Goal: Transaction & Acquisition: Subscribe to service/newsletter

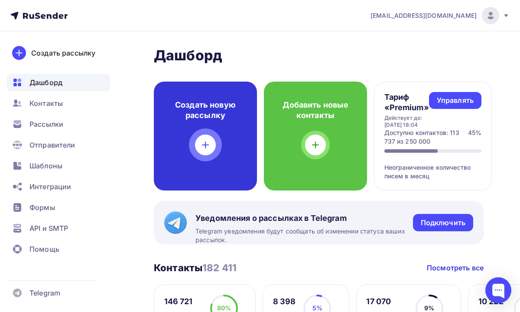
click at [212, 148] on div at bounding box center [205, 144] width 21 height 21
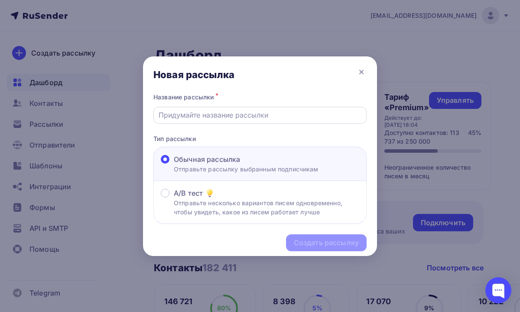
click at [248, 121] on div at bounding box center [259, 115] width 213 height 17
click at [244, 118] on input "text" at bounding box center [260, 115] width 203 height 10
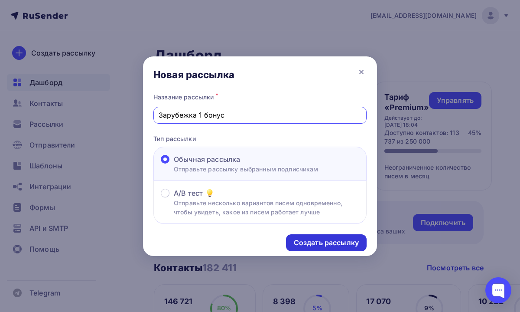
type input "Зарубежка 1 бонус"
click at [318, 240] on div "Создать рассылку" at bounding box center [326, 243] width 65 height 10
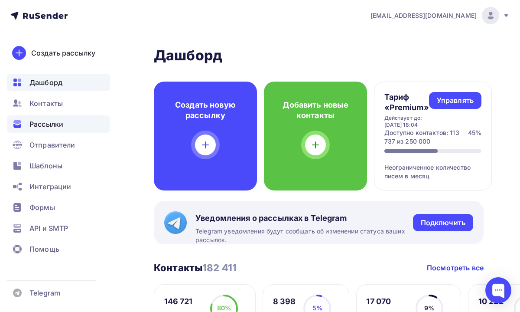
click at [52, 127] on span "Рассылки" at bounding box center [46, 124] width 34 height 10
click at [77, 130] on div "Рассылки" at bounding box center [58, 123] width 103 height 17
click at [66, 126] on div "Рассылки" at bounding box center [58, 123] width 103 height 17
click at [61, 125] on span "Рассылки" at bounding box center [46, 124] width 34 height 10
click at [434, 19] on span "[EMAIL_ADDRESS][DOMAIN_NAME]" at bounding box center [424, 15] width 106 height 9
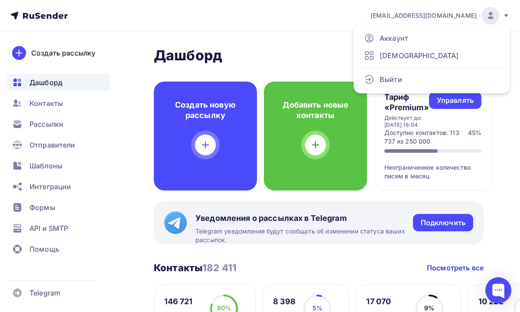
click at [334, 52] on h2 "Дашборд" at bounding box center [319, 55] width 330 height 17
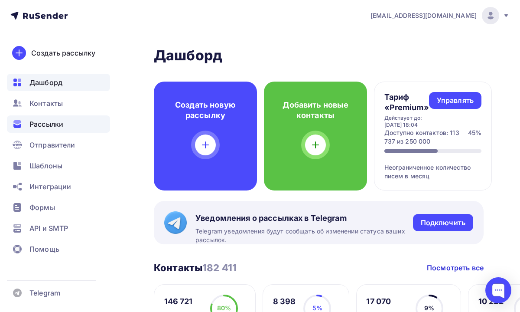
click at [73, 128] on div "Рассылки" at bounding box center [58, 123] width 103 height 17
click at [59, 125] on span "Рассылки" at bounding box center [46, 124] width 34 height 10
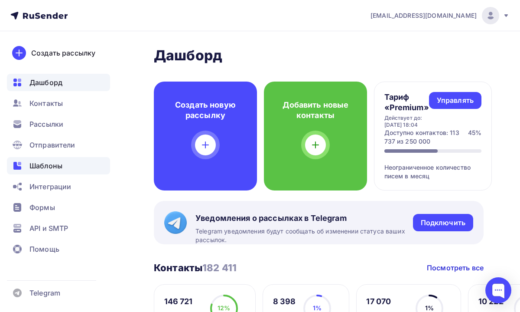
click at [42, 162] on span "Шаблоны" at bounding box center [45, 165] width 33 height 10
click at [48, 163] on span "Шаблоны" at bounding box center [45, 165] width 33 height 10
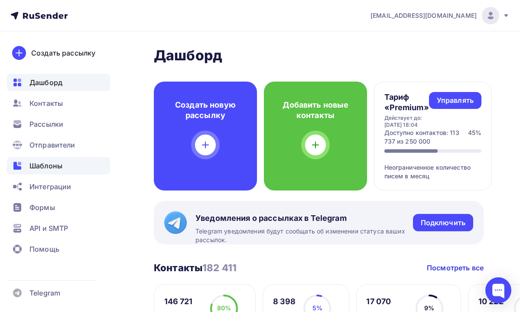
click at [48, 163] on span "Шаблоны" at bounding box center [45, 165] width 33 height 10
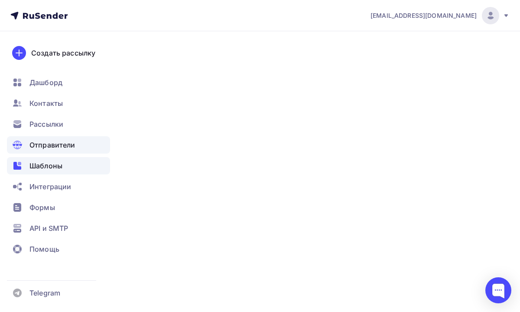
click at [49, 149] on span "Отправители" at bounding box center [52, 145] width 46 height 10
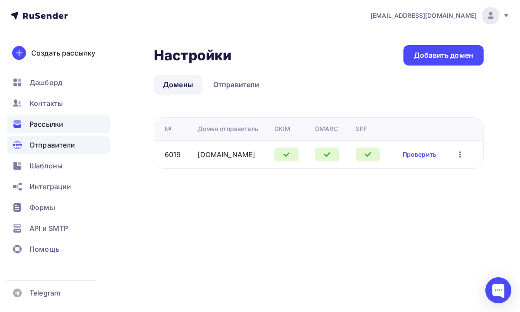
click at [52, 118] on div "Рассылки" at bounding box center [58, 123] width 103 height 17
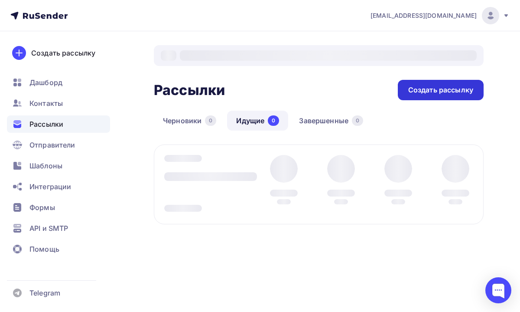
click at [409, 83] on div "Создать рассылку" at bounding box center [441, 90] width 86 height 20
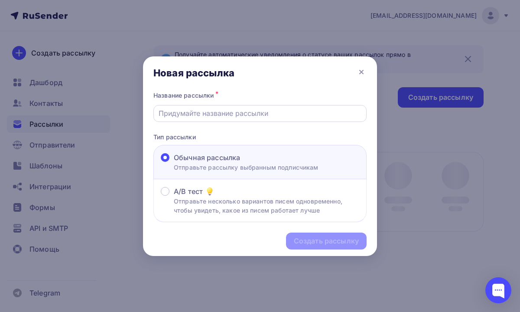
click at [283, 110] on input "text" at bounding box center [260, 113] width 203 height 10
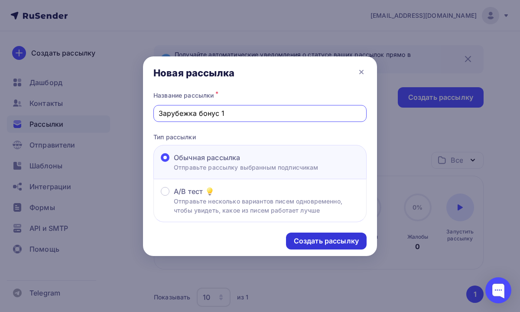
type input "Зарубежка бонус 1"
click at [341, 237] on div "Создать рассылку" at bounding box center [326, 241] width 65 height 10
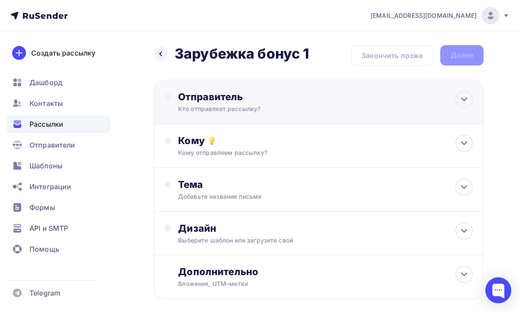
click at [342, 98] on div "Отправитель" at bounding box center [272, 97] width 188 height 12
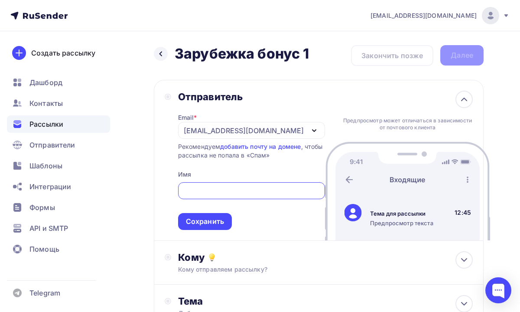
click at [255, 134] on div "[EMAIL_ADDRESS][DOMAIN_NAME]" at bounding box center [244, 130] width 120 height 10
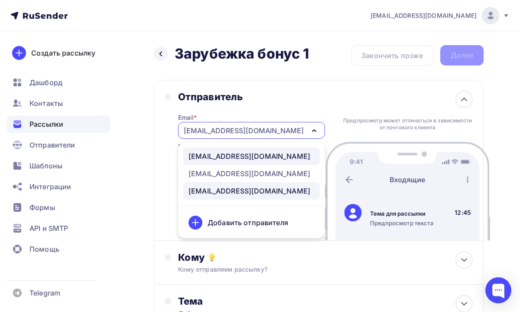
click at [238, 161] on div "[EMAIL_ADDRESS][DOMAIN_NAME]" at bounding box center [250, 156] width 122 height 10
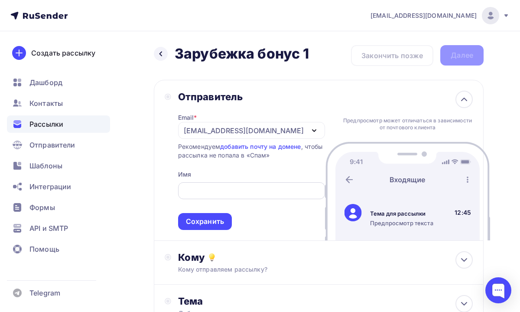
click at [228, 197] on div at bounding box center [251, 190] width 147 height 17
click at [218, 195] on input "text" at bounding box center [251, 191] width 137 height 10
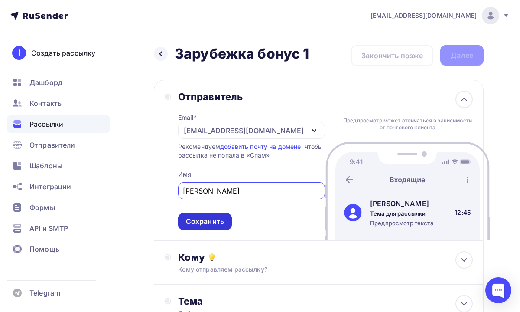
type input "[PERSON_NAME]"
click at [194, 223] on div "Сохранить" at bounding box center [205, 221] width 38 height 10
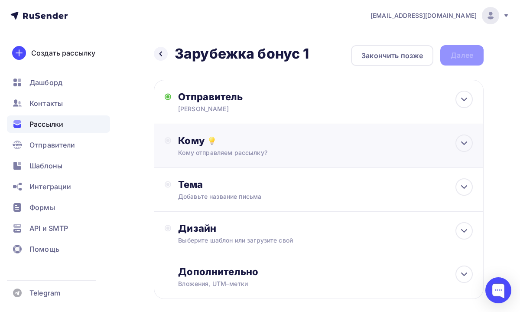
click at [269, 156] on div "Кому отправляем рассылку?" at bounding box center [310, 152] width 265 height 9
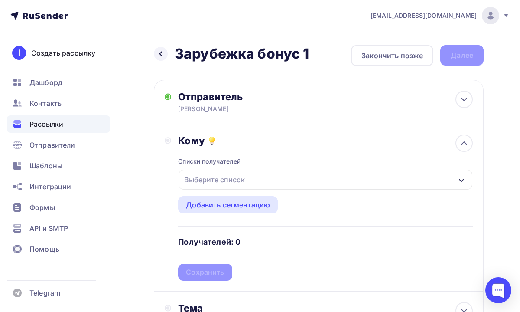
click at [251, 186] on div "Выберите список" at bounding box center [326, 179] width 294 height 20
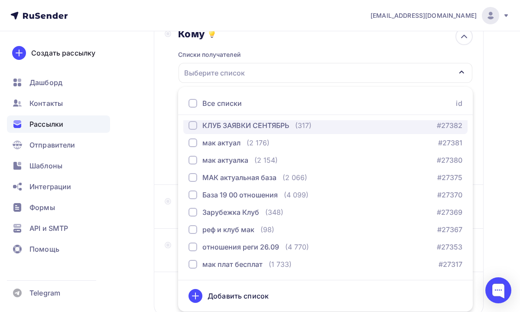
scroll to position [73, 0]
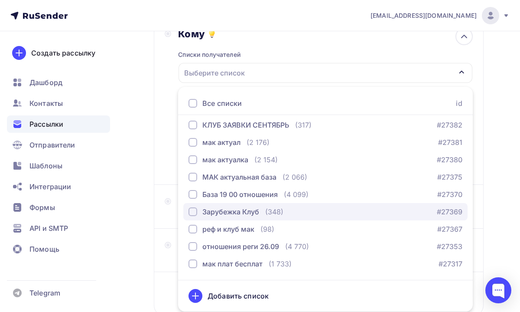
click at [257, 213] on div "Зарубежка Клуб" at bounding box center [230, 211] width 57 height 10
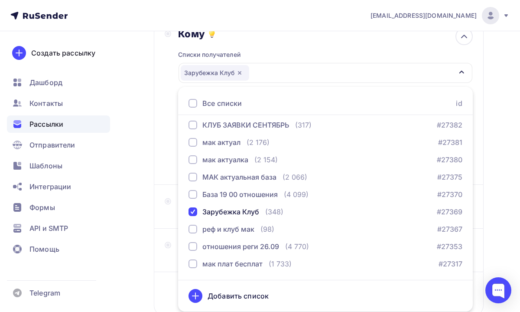
click at [479, 147] on div "Кому Списки получателей Зарубежка Клуб Все списки id Участники клуба на [DATE] …" at bounding box center [319, 100] width 330 height 167
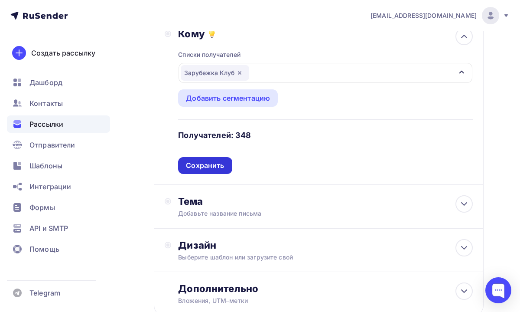
click at [227, 163] on div "Сохранить" at bounding box center [205, 165] width 54 height 17
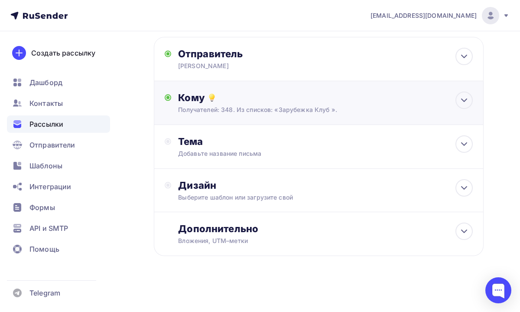
scroll to position [44, 0]
click at [225, 153] on div "Добавьте название письма" at bounding box center [255, 153] width 154 height 9
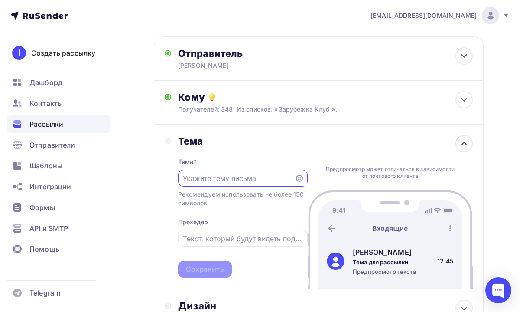
scroll to position [0, 0]
paste input "Ваш бонус скоро сгорит"
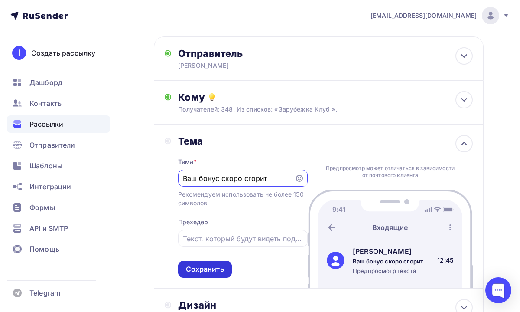
type input "Ваш бонус скоро сгорит"
click at [218, 270] on div "Сохранить" at bounding box center [205, 269] width 38 height 10
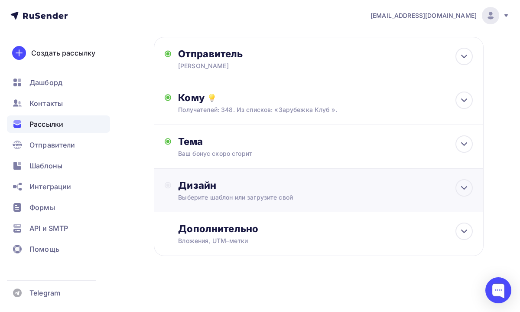
click at [225, 205] on div "Дизайн Выберите шаблон или загрузите свой" at bounding box center [319, 195] width 308 height 33
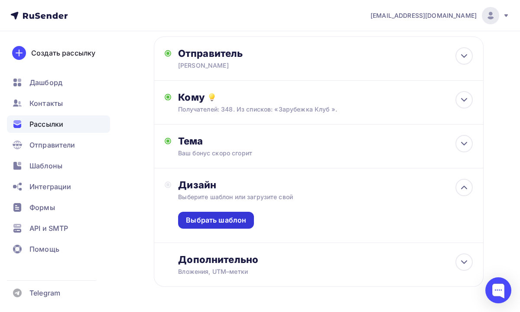
click at [221, 222] on div "Выбрать шаблон" at bounding box center [216, 220] width 60 height 10
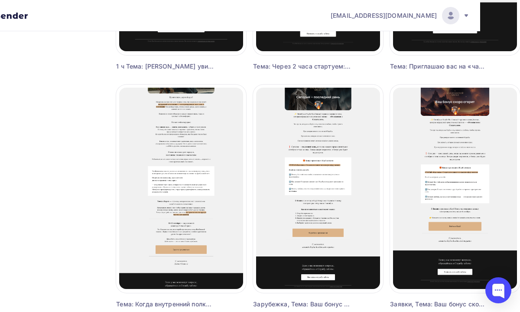
scroll to position [503, 40]
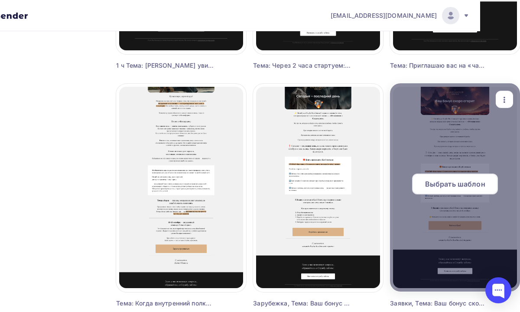
click at [464, 186] on span "Выбрать шаблон" at bounding box center [455, 184] width 60 height 10
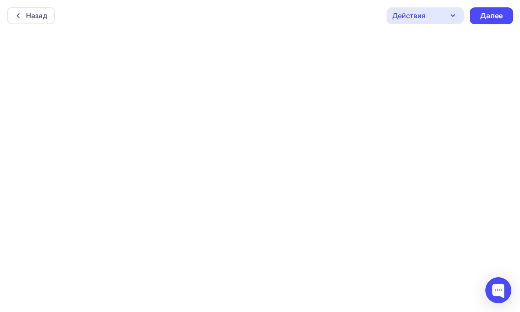
click at [464, 17] on div "Действия" at bounding box center [425, 15] width 77 height 17
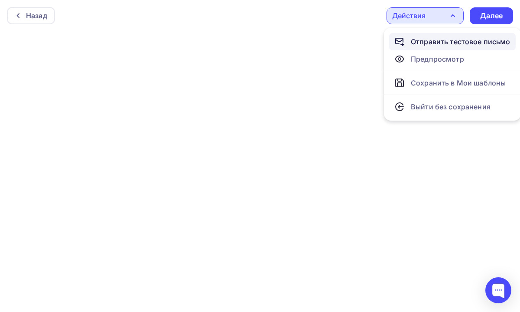
click at [455, 40] on div "Отправить тестовое письмо" at bounding box center [461, 41] width 100 height 10
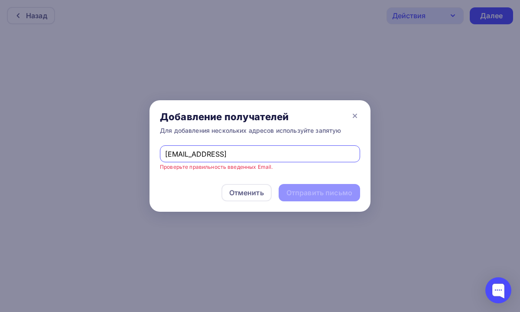
click at [261, 153] on input "[EMAIL_ADDRESS]" at bounding box center [260, 154] width 190 height 10
click at [247, 156] on input "[EMAIL_ADDRESS]" at bounding box center [260, 154] width 190 height 10
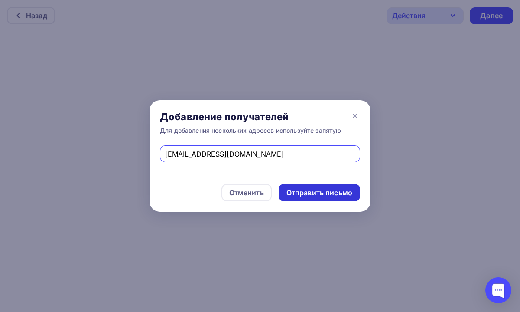
type input "[EMAIL_ADDRESS][DOMAIN_NAME]"
click at [296, 187] on div "Отправить письмо" at bounding box center [319, 192] width 81 height 17
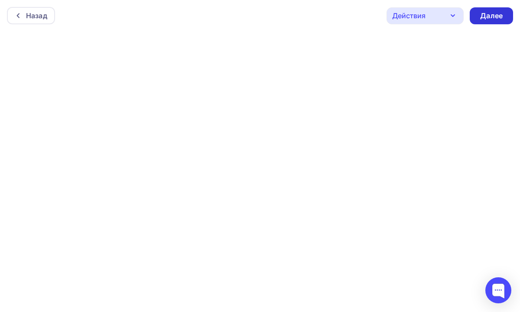
click at [491, 13] on div "Далее" at bounding box center [491, 16] width 23 height 10
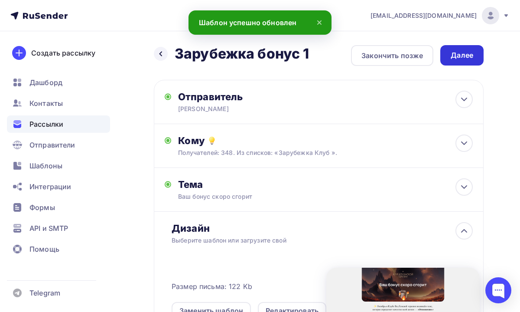
click at [459, 58] on div "Далее" at bounding box center [462, 55] width 23 height 10
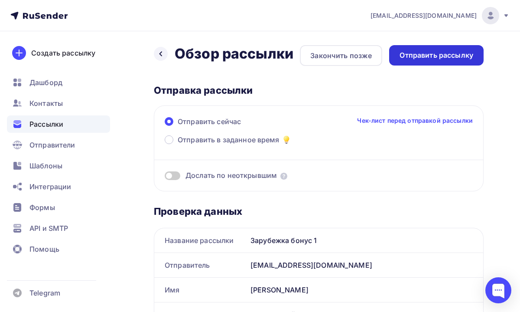
click at [436, 58] on div "Отправить рассылку" at bounding box center [437, 55] width 74 height 10
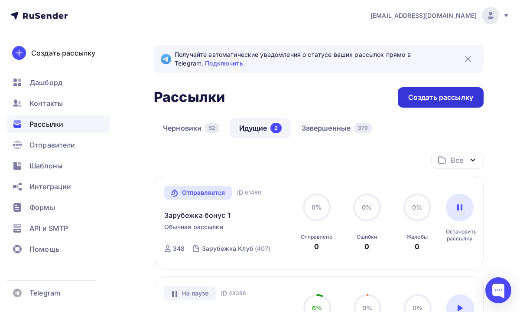
click at [428, 102] on div "Создать рассылку" at bounding box center [441, 97] width 86 height 20
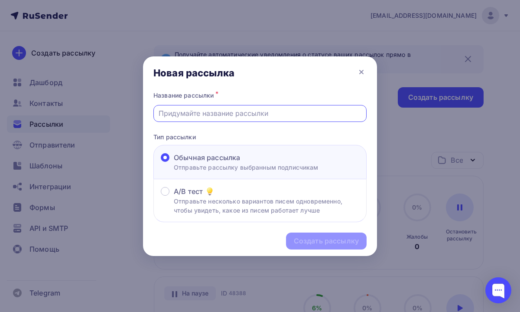
click at [280, 116] on input "text" at bounding box center [260, 113] width 203 height 10
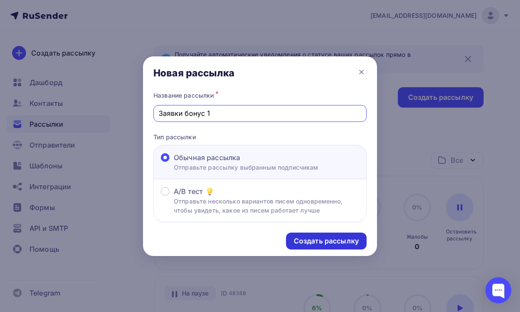
type input "Заявки бонус 1"
click at [301, 237] on div "Создать рассылку" at bounding box center [326, 241] width 65 height 10
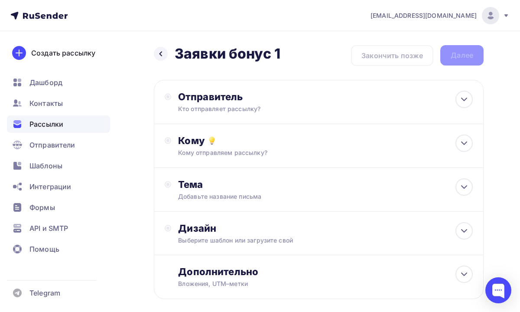
click at [295, 107] on div "Кто отправляет рассылку?" at bounding box center [262, 108] width 169 height 9
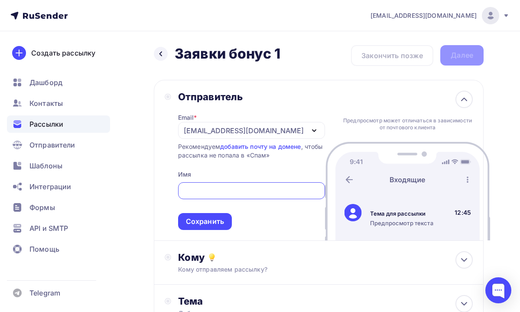
click at [236, 137] on div "[EMAIL_ADDRESS][DOMAIN_NAME]" at bounding box center [251, 130] width 147 height 17
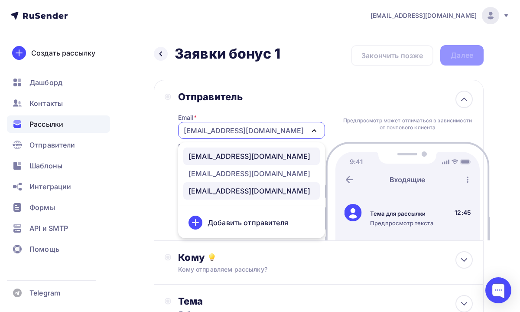
click at [234, 152] on div "[EMAIL_ADDRESS][DOMAIN_NAME]" at bounding box center [250, 156] width 122 height 10
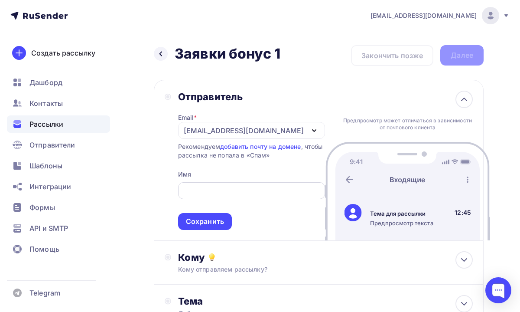
click at [212, 198] on div at bounding box center [251, 190] width 147 height 17
click at [205, 194] on input "text" at bounding box center [251, 191] width 137 height 10
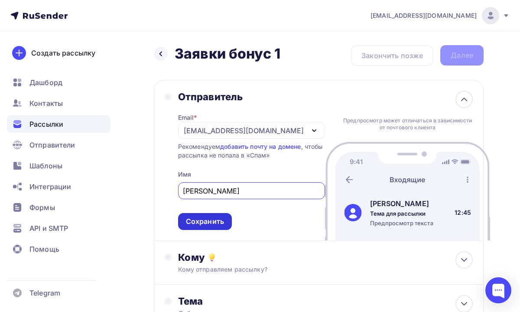
type input "[PERSON_NAME]"
click at [207, 221] on div "Сохранить" at bounding box center [205, 221] width 38 height 10
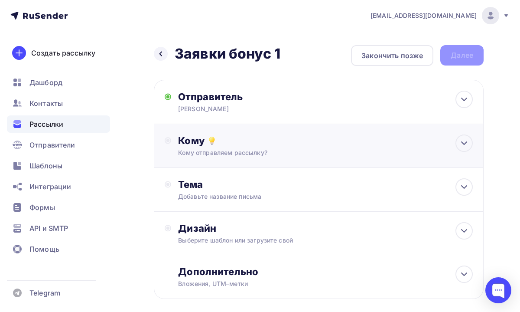
click at [222, 162] on div "Кому Кому отправляем рассылку? Списки получателей Выберите список Все списки id…" at bounding box center [319, 146] width 330 height 44
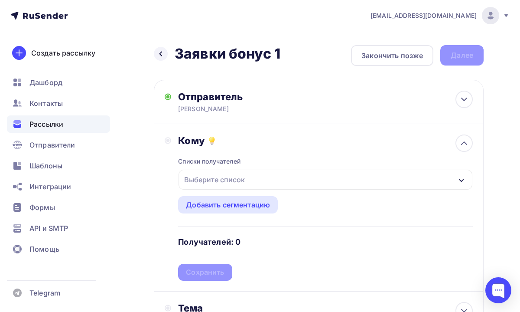
click at [225, 180] on div "Выберите список" at bounding box center [215, 180] width 68 height 16
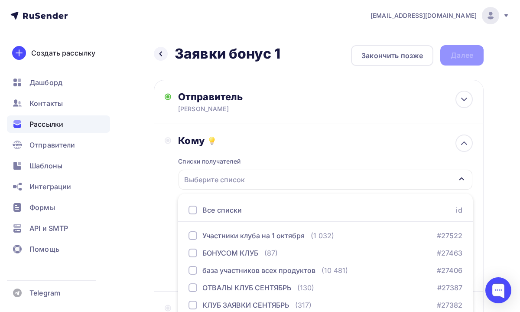
scroll to position [107, 0]
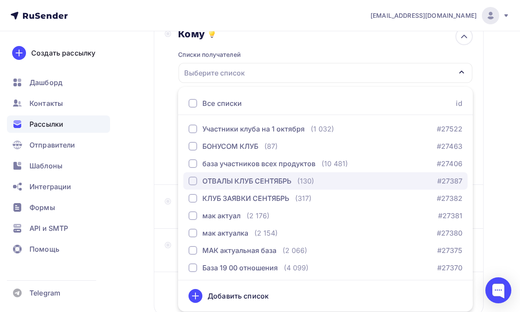
click at [251, 182] on div "ОТВАЛЫ КЛУБ СЕНТЯБРЬ" at bounding box center [246, 181] width 89 height 10
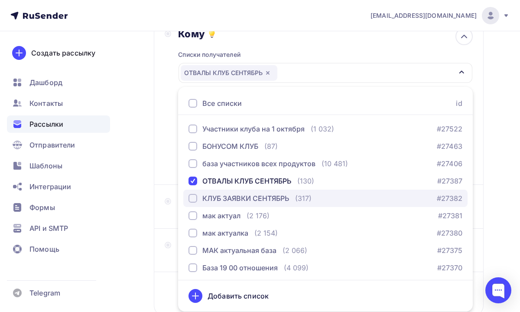
click at [253, 199] on div "КЛУБ ЗАЯВКИ СЕНТЯБРЬ" at bounding box center [245, 198] width 87 height 10
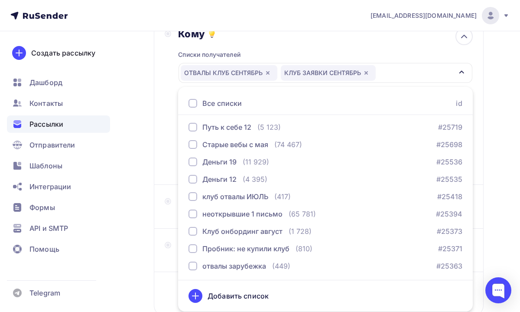
scroll to position [1090, 0]
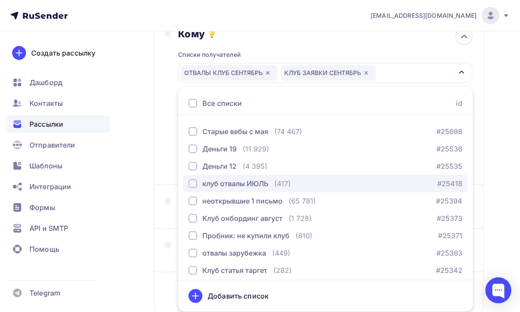
click at [243, 187] on div "клуб отвалы ИЮЛЬ" at bounding box center [235, 183] width 66 height 10
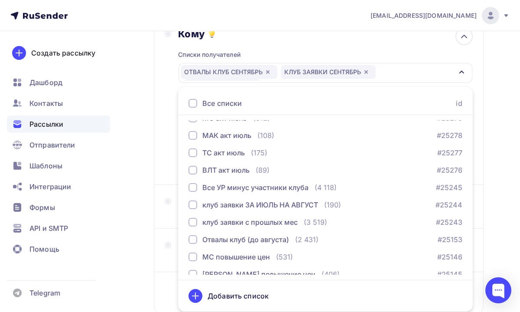
scroll to position [1260, 0]
click at [235, 209] on div "клуб заявки ЗА ИЮЛЬ НА АВГУСТ" at bounding box center [260, 204] width 116 height 10
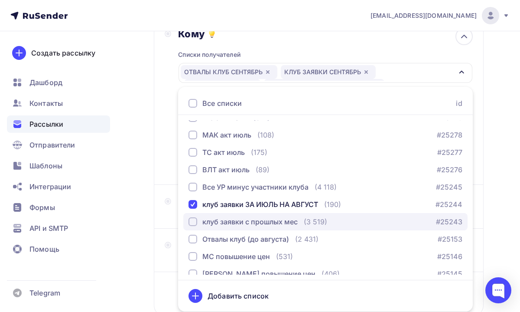
click at [236, 219] on div "клуб заявки с прошлых мес" at bounding box center [249, 221] width 95 height 10
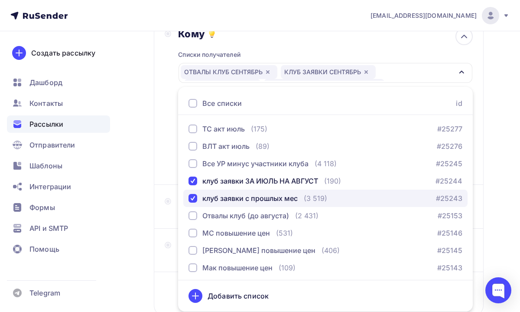
scroll to position [1283, 0]
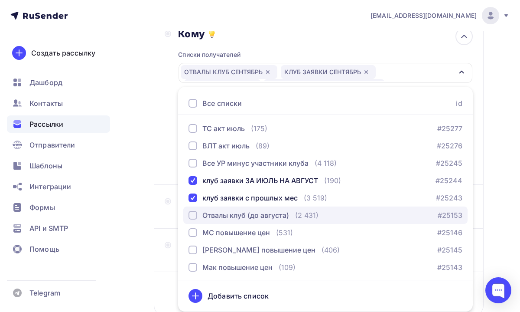
click at [241, 216] on div "Отвалы клуб (до августа)" at bounding box center [245, 215] width 87 height 10
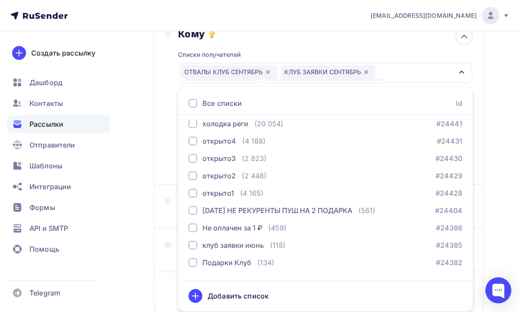
scroll to position [1862, 0]
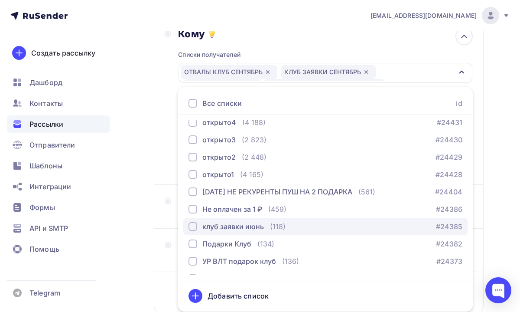
click at [241, 229] on div "клуб заявки июнь" at bounding box center [233, 226] width 62 height 10
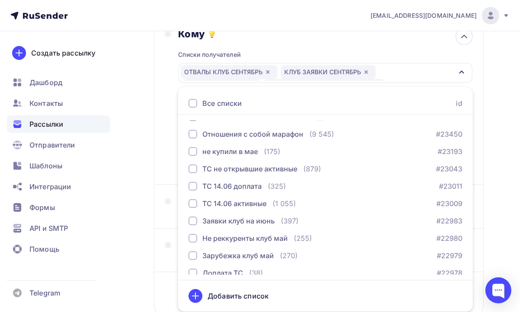
scroll to position [2819, 0]
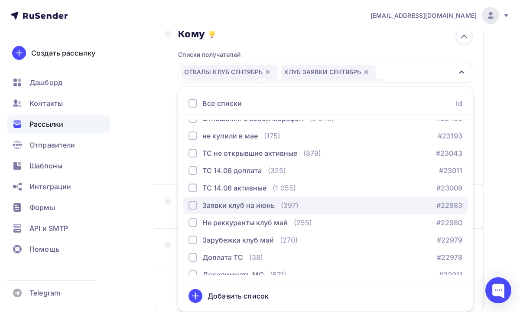
click at [264, 206] on div "Заявки клуб на июнь" at bounding box center [238, 205] width 72 height 10
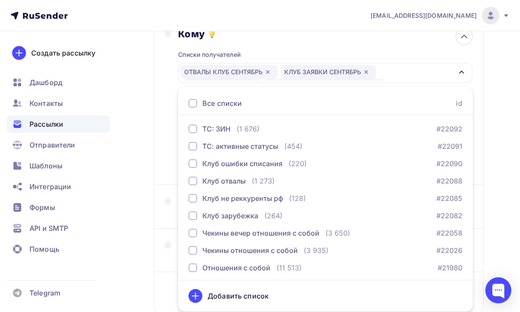
scroll to position [3208, 0]
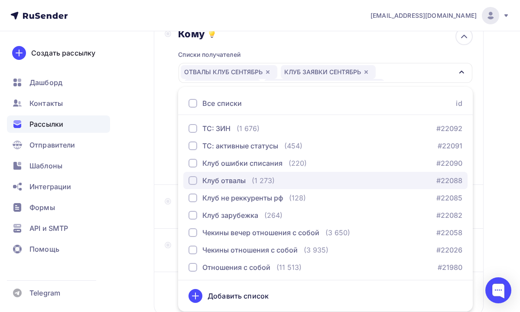
click at [239, 181] on div "Клуб отвалы" at bounding box center [223, 180] width 43 height 10
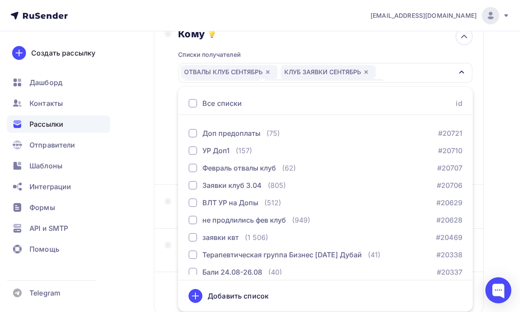
scroll to position [3638, 0]
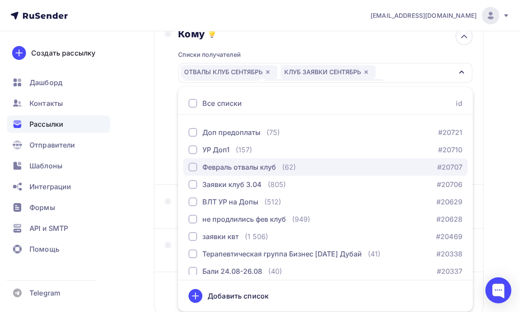
click at [247, 173] on button "Февраль отвалы клуб (62) #20707" at bounding box center [325, 166] width 284 height 17
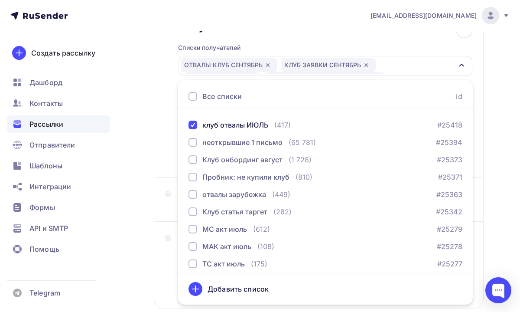
scroll to position [1145, 0]
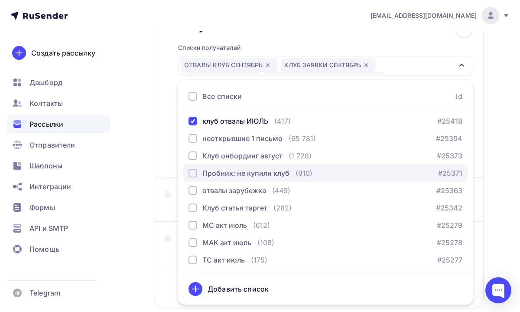
click at [259, 170] on div "Пробник: не купили клуб" at bounding box center [245, 173] width 87 height 10
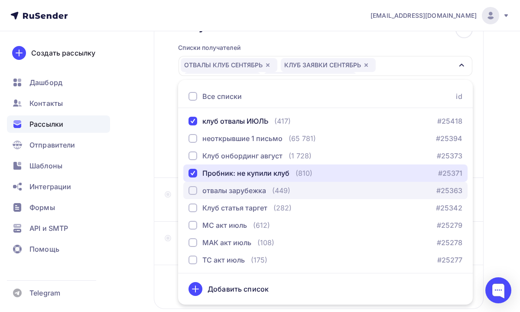
scroll to position [1159, 0]
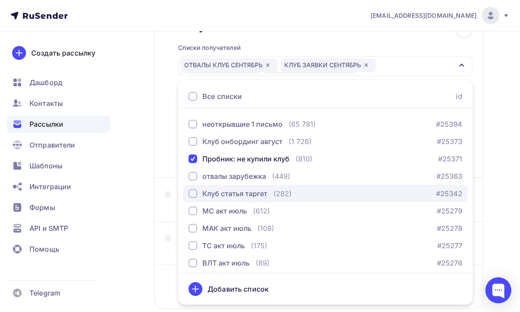
click at [259, 196] on div "Клуб статья таргет" at bounding box center [234, 193] width 65 height 10
click at [491, 151] on div "Назад Заявки бонус 1 Заявки бонус 1 Закончить позже Далее Отправитель [PERSON_N…" at bounding box center [260, 141] width 520 height 447
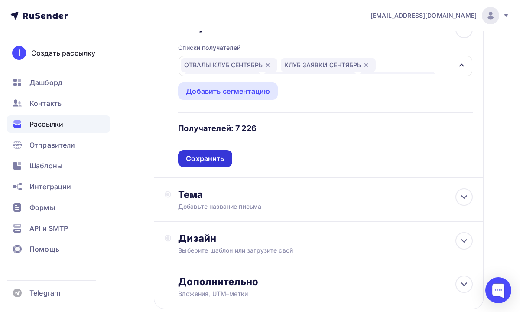
click at [216, 160] on div "Сохранить" at bounding box center [205, 158] width 38 height 10
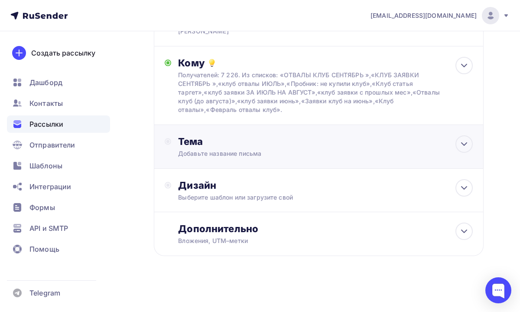
click at [252, 143] on div "Тема" at bounding box center [263, 141] width 171 height 12
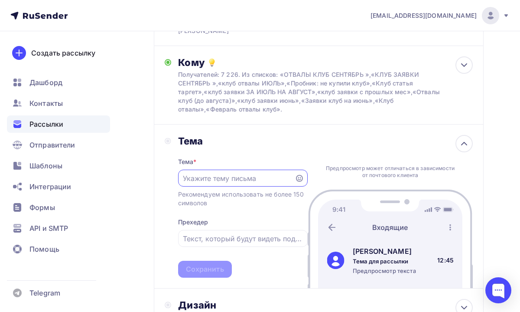
scroll to position [0, 0]
paste input "[URL][DOMAIN_NAME]"
type input "[URL][DOMAIN_NAME]"
drag, startPoint x: 275, startPoint y: 179, endPoint x: 140, endPoint y: 177, distance: 135.7
click at [140, 177] on div "Назад Заявки бонус 1 Заявки бонус 1 Закончить позже Далее Отправитель [PERSON_N…" at bounding box center [260, 192] width 520 height 478
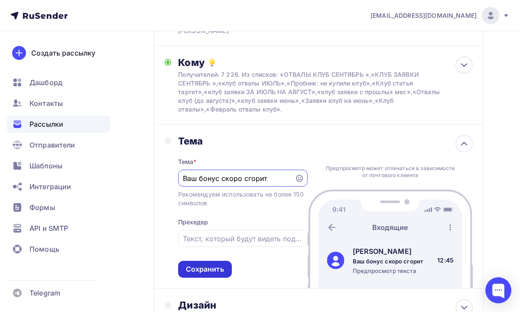
type input "Ваш бонус скоро сгорит"
click at [216, 271] on div "Сохранить" at bounding box center [205, 269] width 38 height 10
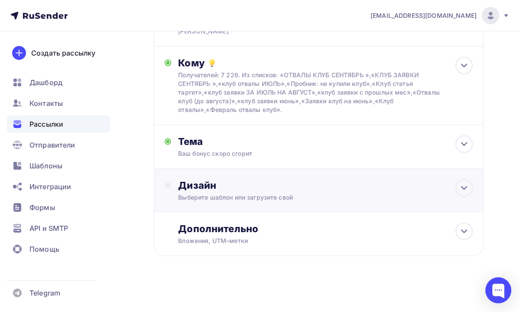
click at [239, 210] on div "Дизайн Выберите шаблон или загрузите свой" at bounding box center [319, 195] width 308 height 33
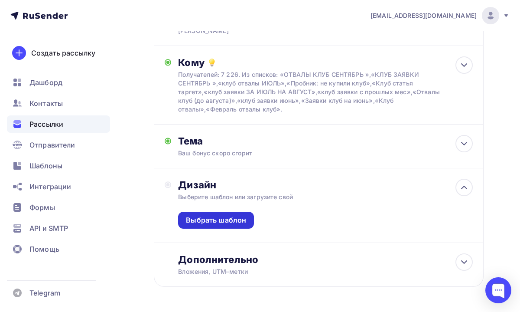
click at [238, 224] on div "Выбрать шаблон" at bounding box center [216, 220] width 60 height 10
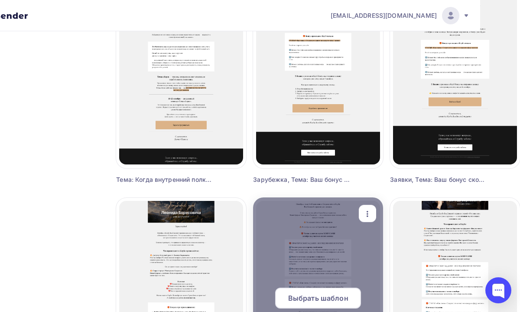
scroll to position [619, 40]
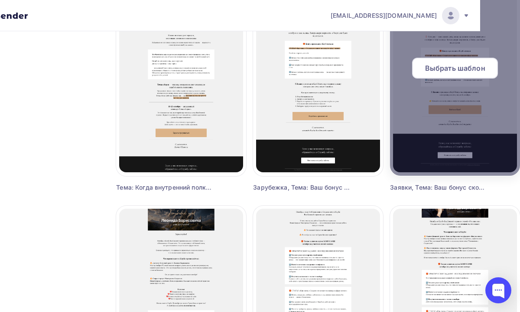
click at [461, 75] on div "Выбрать шаблон" at bounding box center [455, 68] width 86 height 21
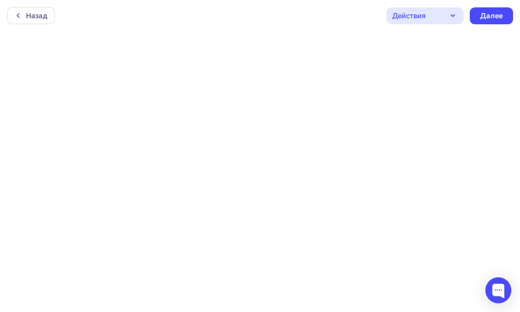
scroll to position [2, 0]
click at [493, 15] on div "Далее" at bounding box center [491, 14] width 23 height 10
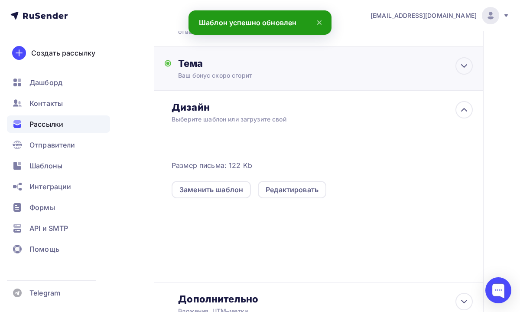
scroll to position [161, 0]
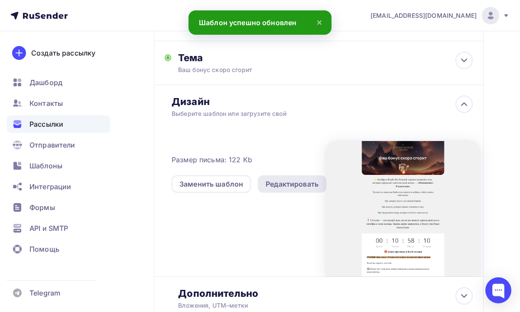
click at [275, 183] on div "Редактировать" at bounding box center [292, 184] width 53 height 10
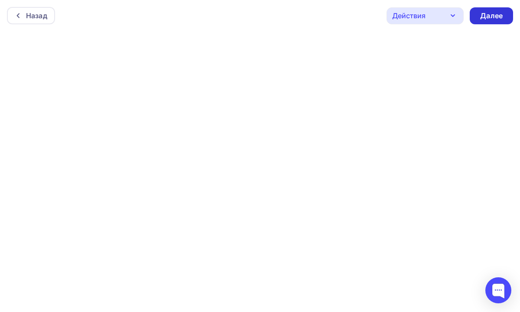
click at [493, 19] on div "Далее" at bounding box center [491, 16] width 23 height 10
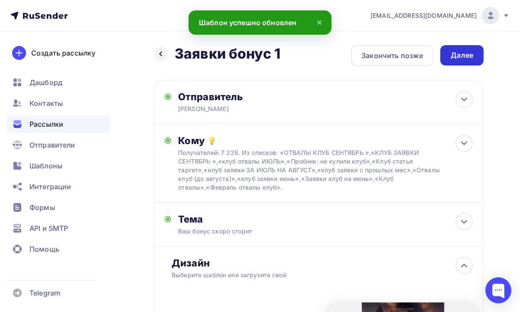
click at [469, 58] on div "Далее" at bounding box center [462, 55] width 23 height 10
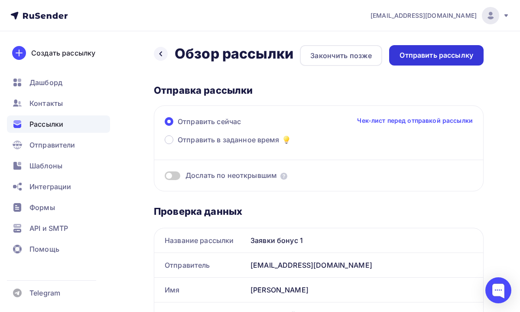
click at [463, 52] on div "Отправить рассылку" at bounding box center [437, 55] width 74 height 10
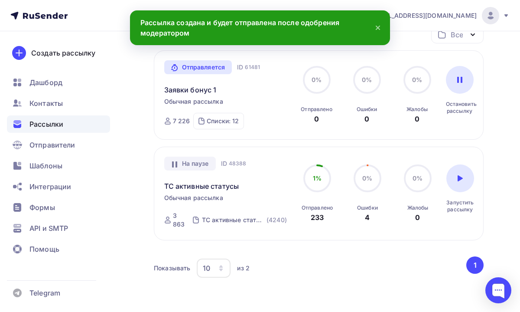
scroll to position [126, 0]
click at [203, 91] on link "Заявки бонус 1" at bounding box center [190, 89] width 52 height 10
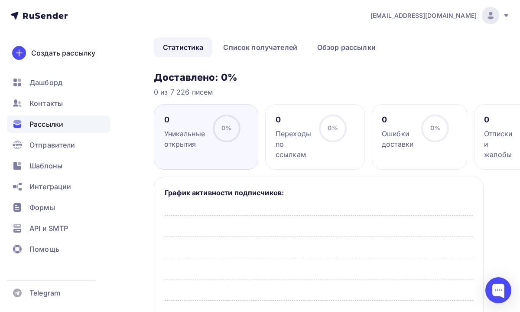
scroll to position [47, 0]
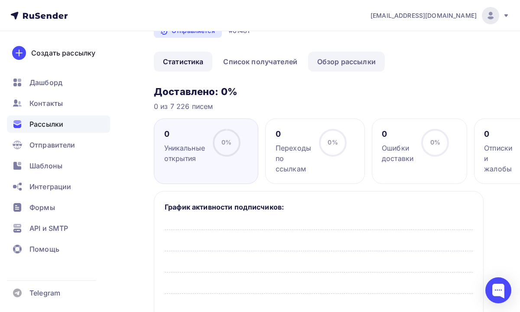
click at [329, 63] on link "Обзор рассылки" at bounding box center [346, 62] width 77 height 20
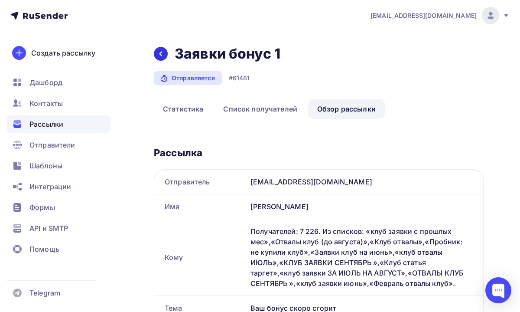
click at [160, 52] on icon at bounding box center [160, 53] width 7 height 7
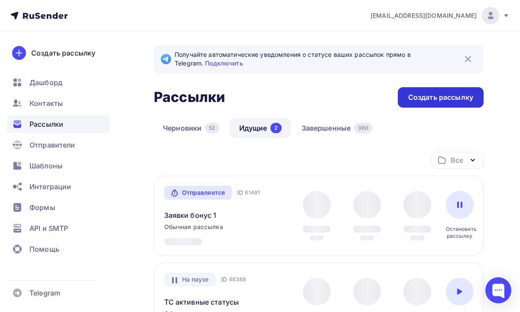
click at [412, 100] on div "Создать рассылку" at bounding box center [440, 97] width 65 height 10
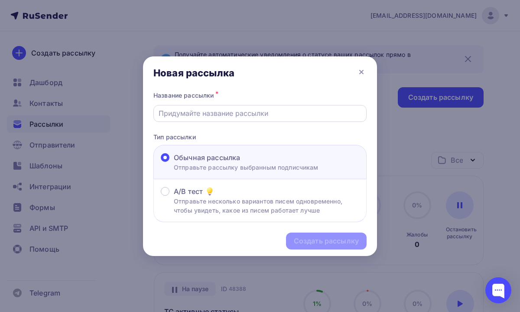
click at [279, 114] on input "text" at bounding box center [260, 113] width 203 height 10
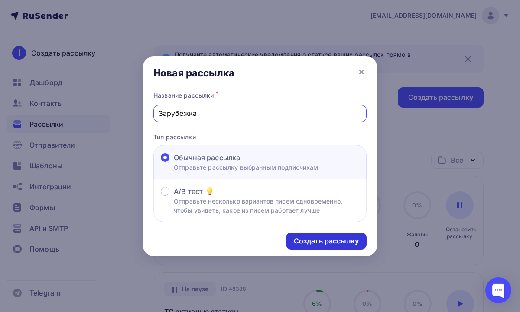
type input "Зарубежка"
click at [300, 238] on div "Создать рассылку" at bounding box center [326, 241] width 65 height 10
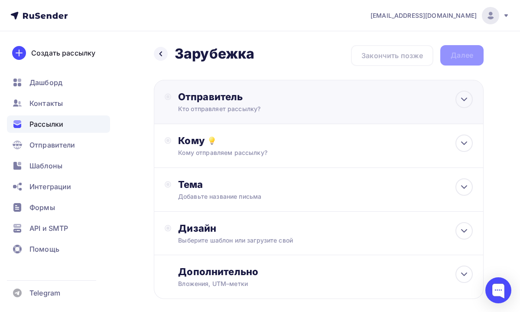
click at [276, 97] on div "Отправитель" at bounding box center [272, 97] width 188 height 12
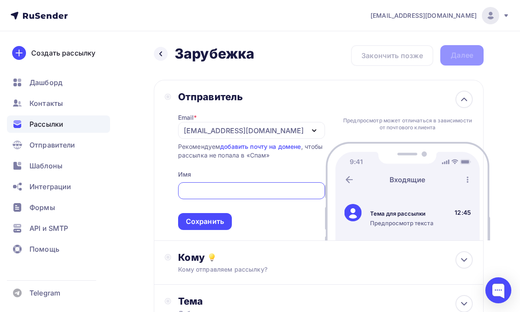
click at [235, 128] on div "[EMAIL_ADDRESS][DOMAIN_NAME]" at bounding box center [244, 130] width 120 height 10
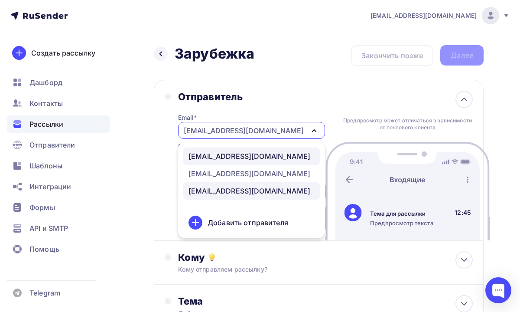
click at [211, 159] on div "[EMAIL_ADDRESS][DOMAIN_NAME]" at bounding box center [250, 156] width 122 height 10
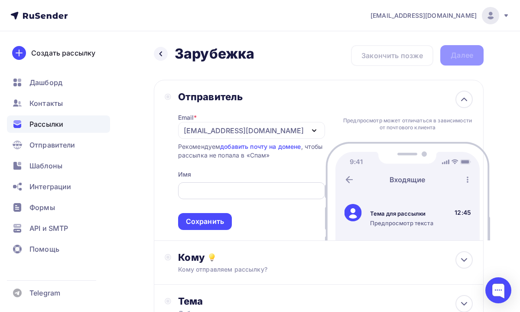
click at [200, 192] on input "text" at bounding box center [251, 191] width 137 height 10
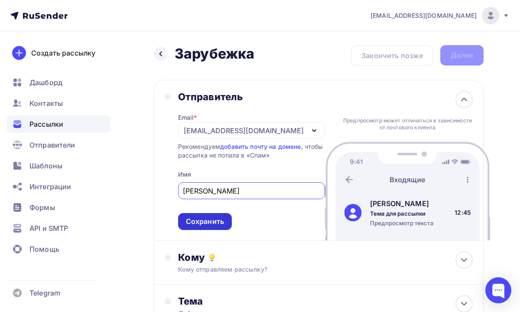
type input "[PERSON_NAME]"
click at [196, 221] on div "Сохранить" at bounding box center [205, 221] width 38 height 10
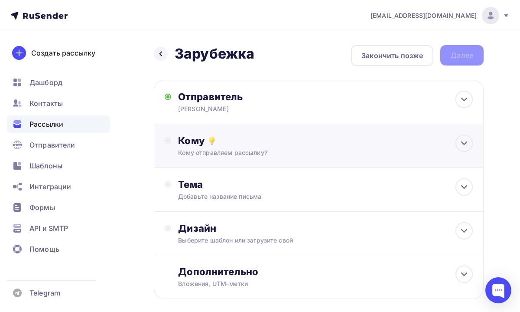
click at [231, 163] on div "Кому Кому отправляем рассылку? Списки получателей Выберите список Все списки id…" at bounding box center [319, 146] width 330 height 44
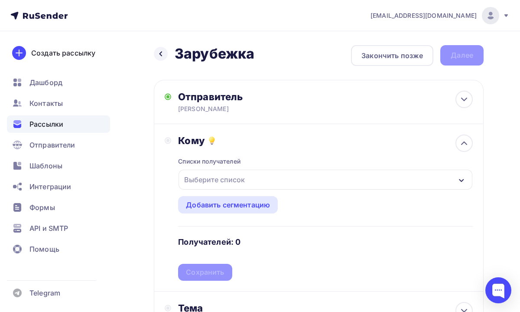
click at [237, 184] on div "Выберите список" at bounding box center [215, 180] width 68 height 16
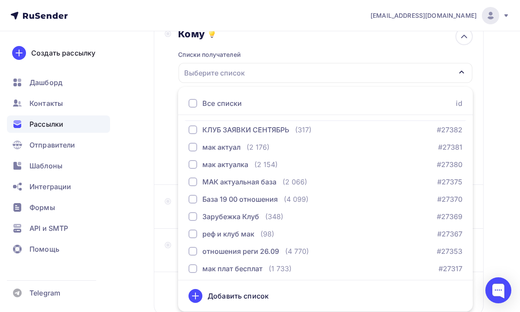
scroll to position [81, 0]
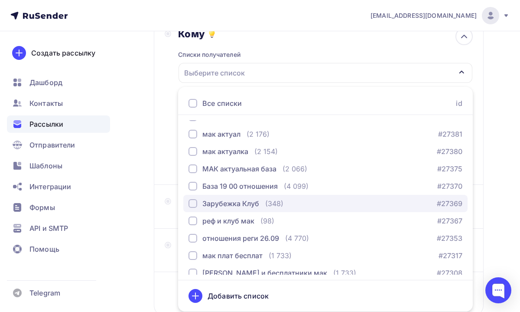
click at [230, 202] on div "Зарубежка Клуб" at bounding box center [230, 203] width 57 height 10
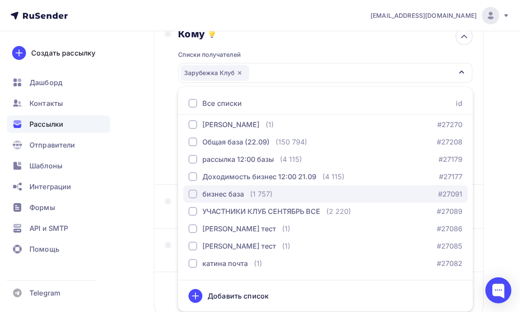
scroll to position [248, 0]
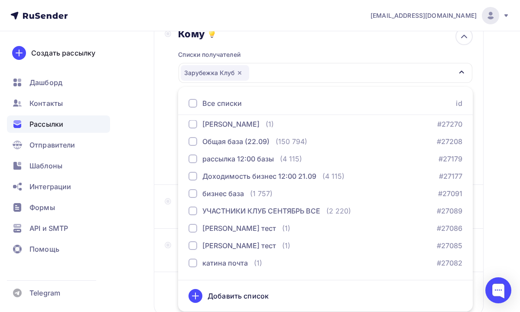
click at [492, 159] on div "Назад Зарубежка Зарубежка Закончить позже Далее Отправитель [PERSON_NAME] Email…" at bounding box center [260, 148] width 520 height 447
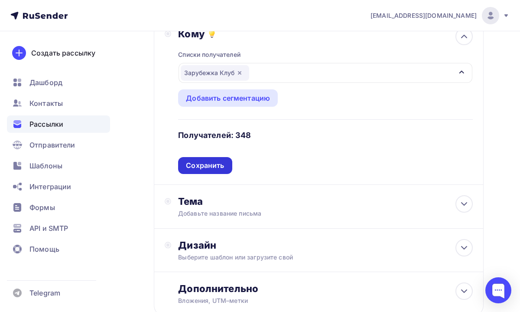
click at [218, 169] on div "Сохранить" at bounding box center [205, 165] width 38 height 10
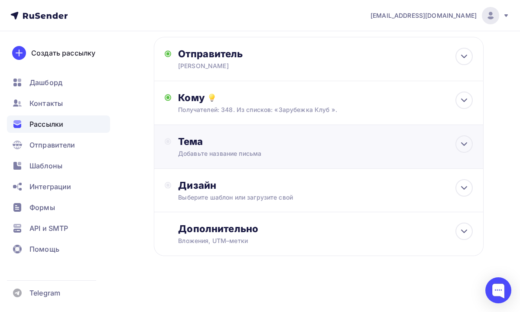
click at [243, 157] on div "Добавьте название письма" at bounding box center [255, 153] width 154 height 9
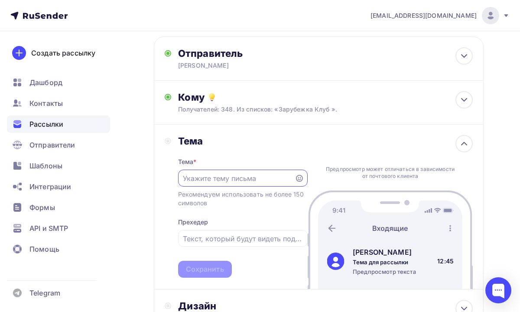
scroll to position [0, 0]
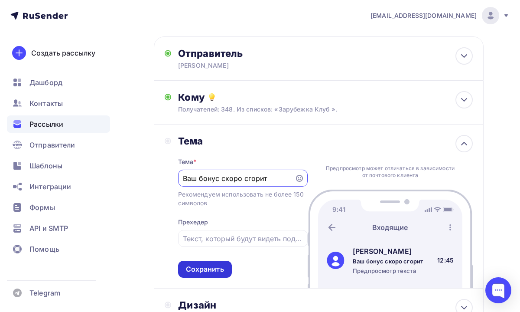
type input "Ваш бонус скоро сгорит"
click at [221, 270] on div "Сохранить" at bounding box center [205, 269] width 38 height 10
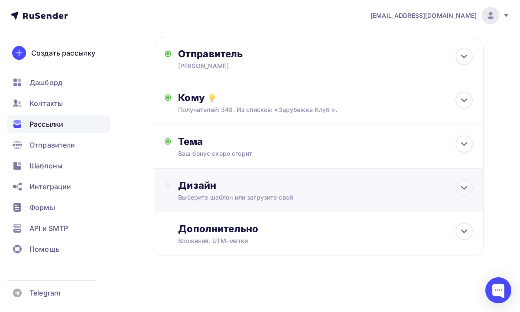
click at [241, 205] on div "Дизайн Выберите шаблон или загрузите свой" at bounding box center [319, 195] width 308 height 33
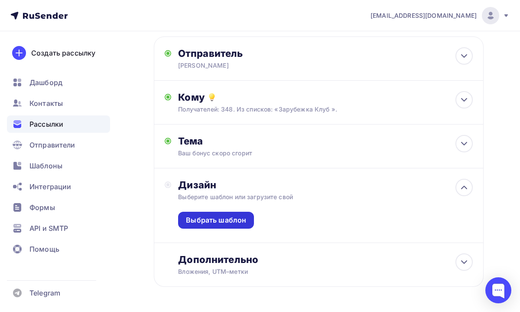
click at [236, 225] on div "Выбрать шаблон" at bounding box center [216, 220] width 60 height 10
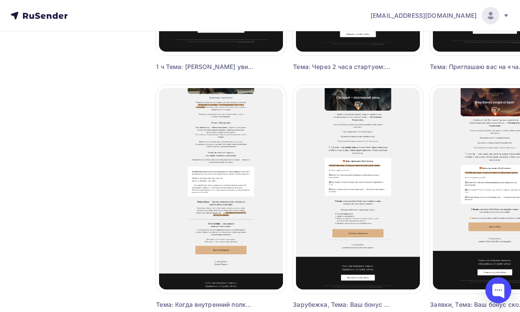
scroll to position [502, 0]
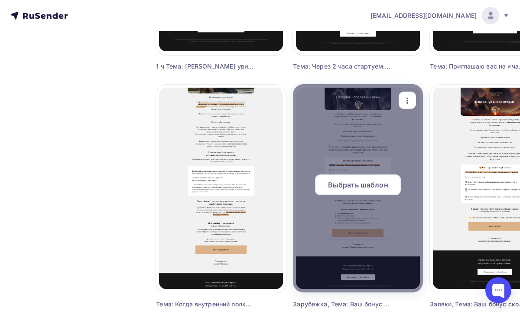
click at [356, 182] on span "Выбрать шаблон" at bounding box center [358, 184] width 60 height 10
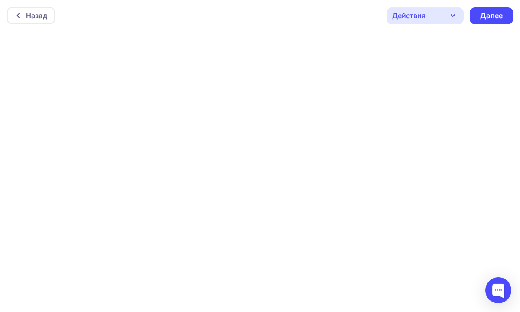
click at [448, 12] on icon "button" at bounding box center [453, 15] width 10 height 10
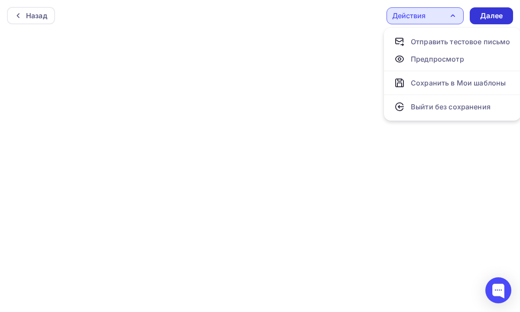
click at [489, 16] on div "Далее" at bounding box center [491, 16] width 23 height 10
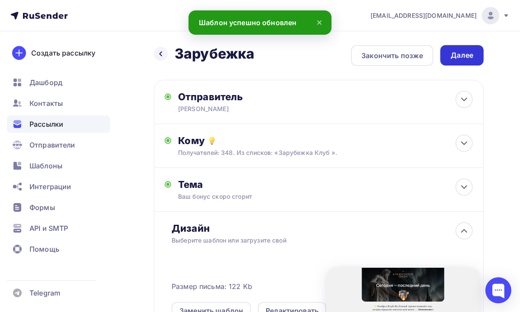
click at [459, 52] on div "Далее" at bounding box center [462, 55] width 23 height 10
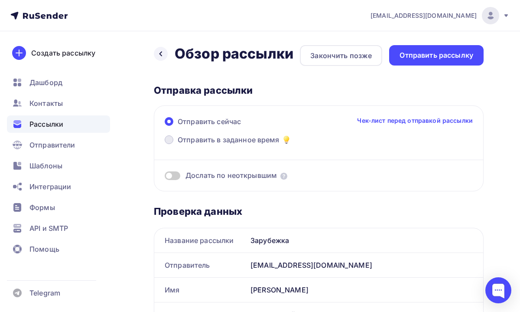
click at [254, 139] on span "Отправить в заданное время" at bounding box center [229, 139] width 102 height 10
click at [178, 145] on input "Отправить в заданное время" at bounding box center [178, 145] width 0 height 0
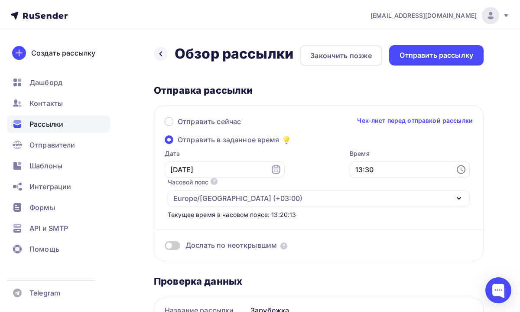
click at [459, 170] on icon at bounding box center [461, 169] width 10 height 10
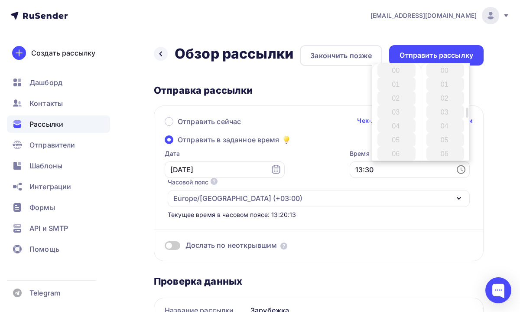
scroll to position [416, 0]
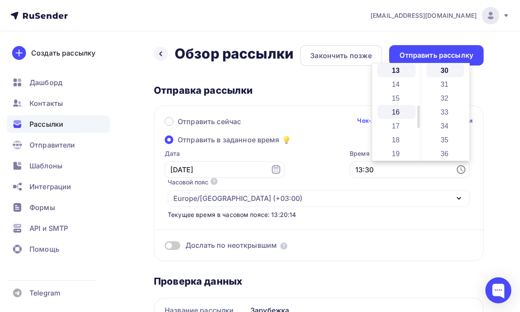
click at [397, 112] on li "16" at bounding box center [397, 112] width 38 height 14
type input "16:30"
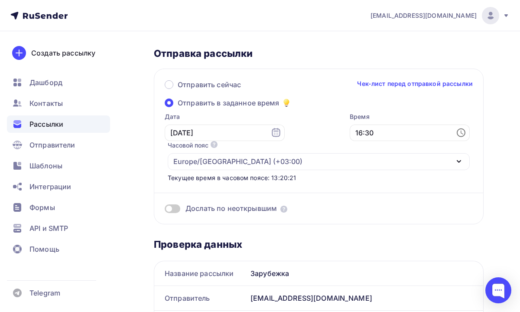
scroll to position [0, 0]
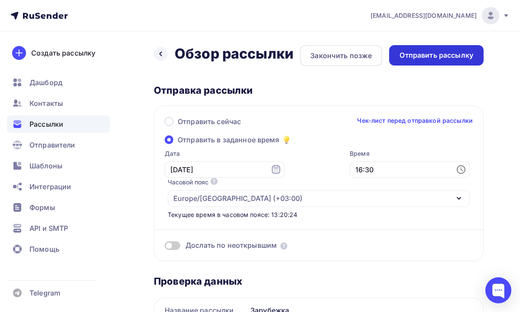
click at [412, 51] on div "Отправить рассылку" at bounding box center [437, 55] width 74 height 10
